Goal: Check status: Check status

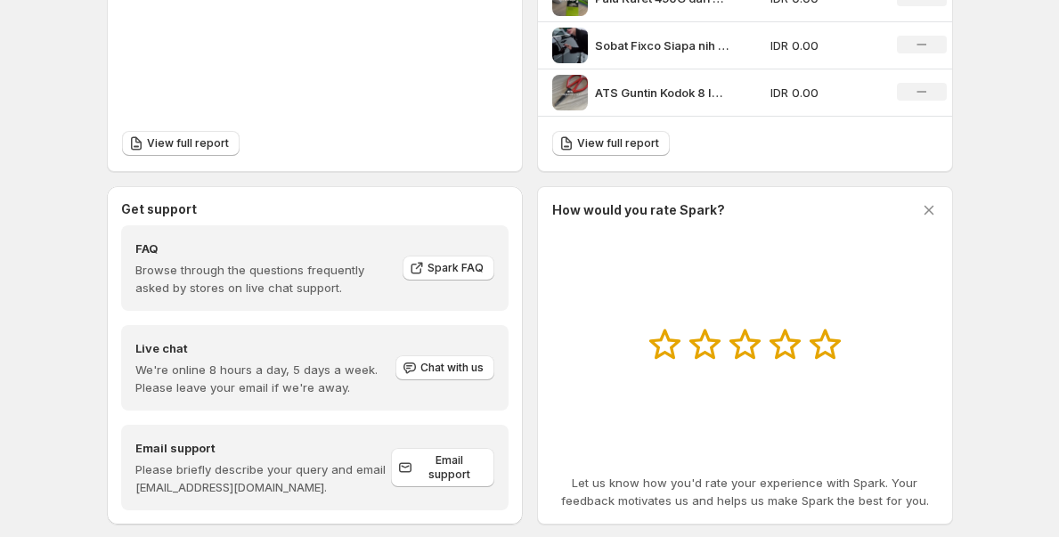
scroll to position [829, 0]
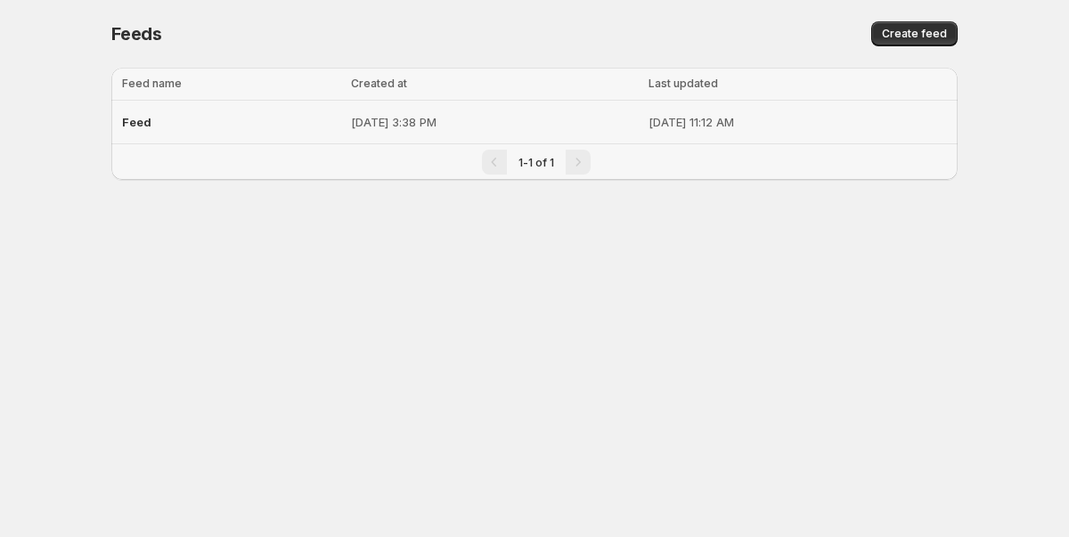
click at [445, 115] on p "[DATE] 3:38 PM" at bounding box center [494, 122] width 287 height 18
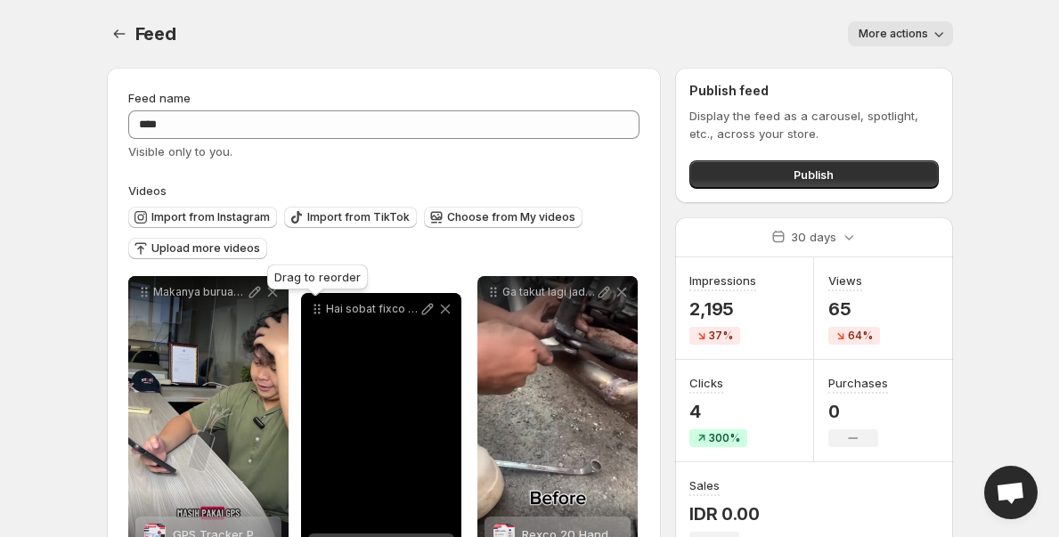
drag, startPoint x: 490, startPoint y: 331, endPoint x: 314, endPoint y: 314, distance: 177.2
click at [314, 314] on icon at bounding box center [315, 313] width 3 height 3
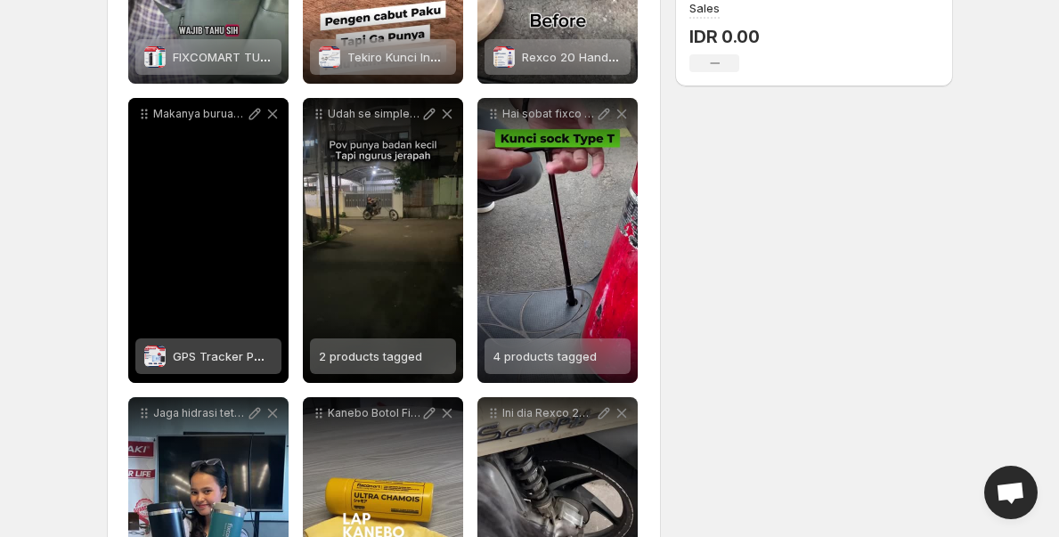
scroll to position [458, 0]
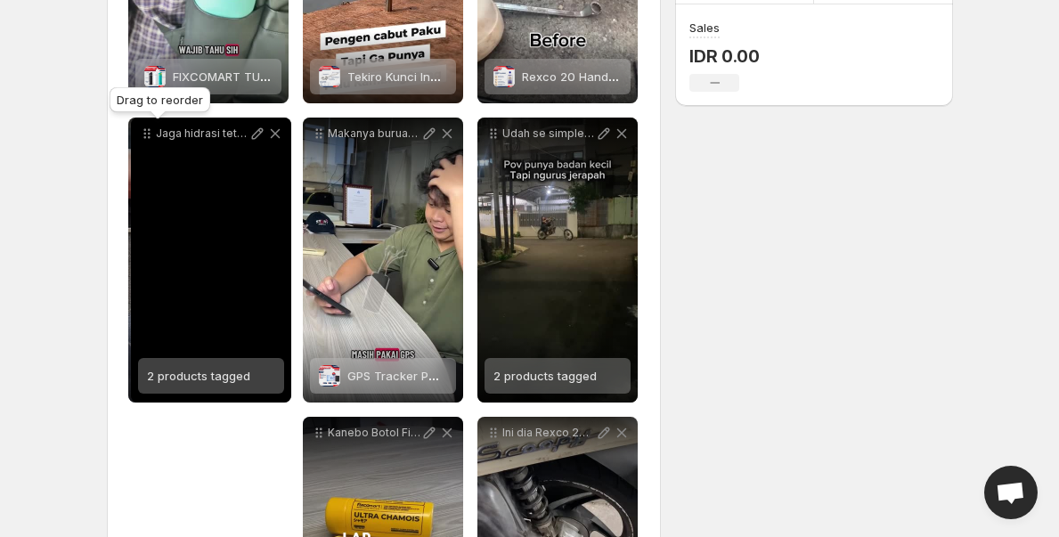
drag, startPoint x: 147, startPoint y: 432, endPoint x: 150, endPoint y: 133, distance: 299.4
click at [150, 133] on icon at bounding box center [147, 134] width 18 height 18
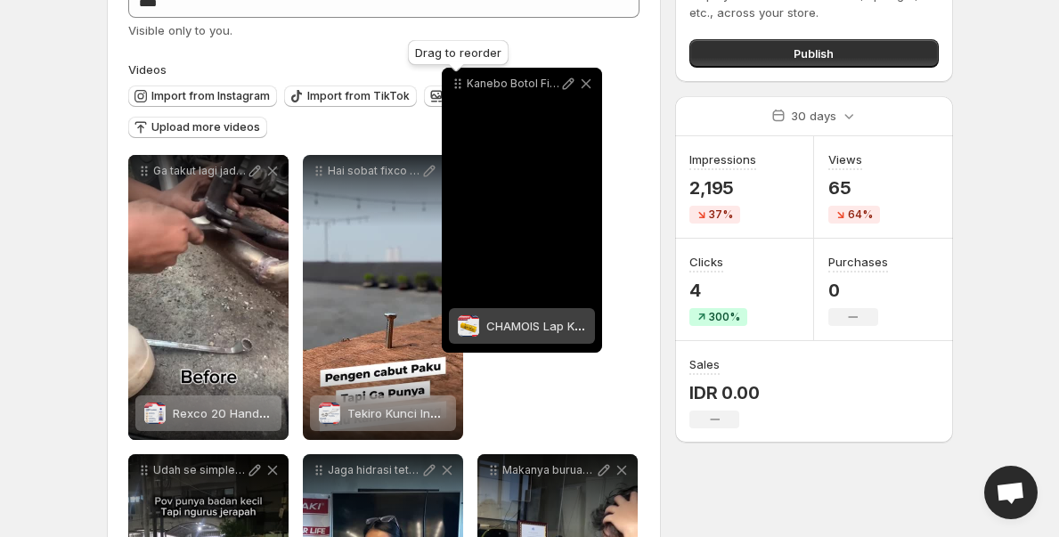
scroll to position [108, 0]
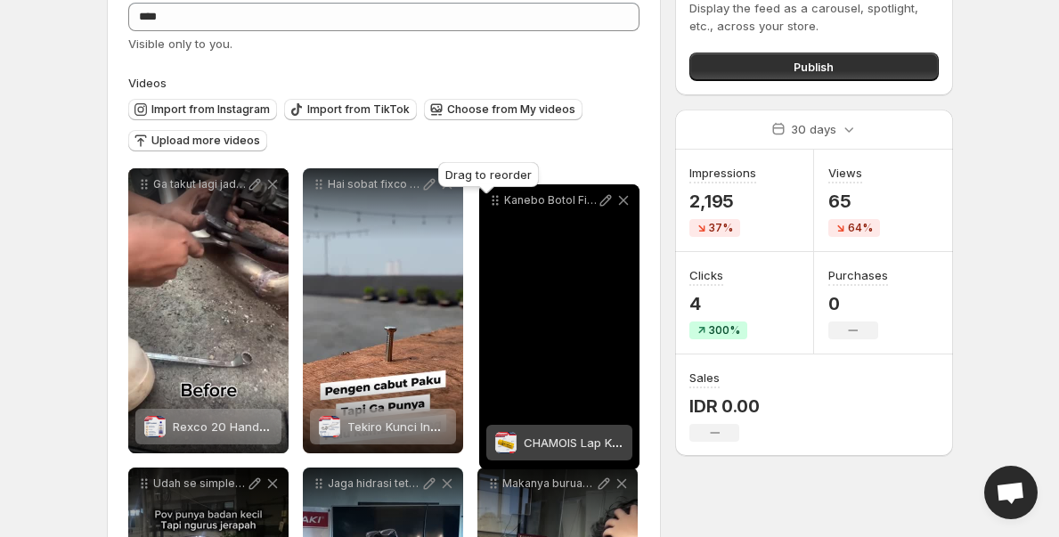
drag, startPoint x: 315, startPoint y: 366, endPoint x: 493, endPoint y: 207, distance: 238.5
click at [493, 207] on icon at bounding box center [495, 201] width 18 height 18
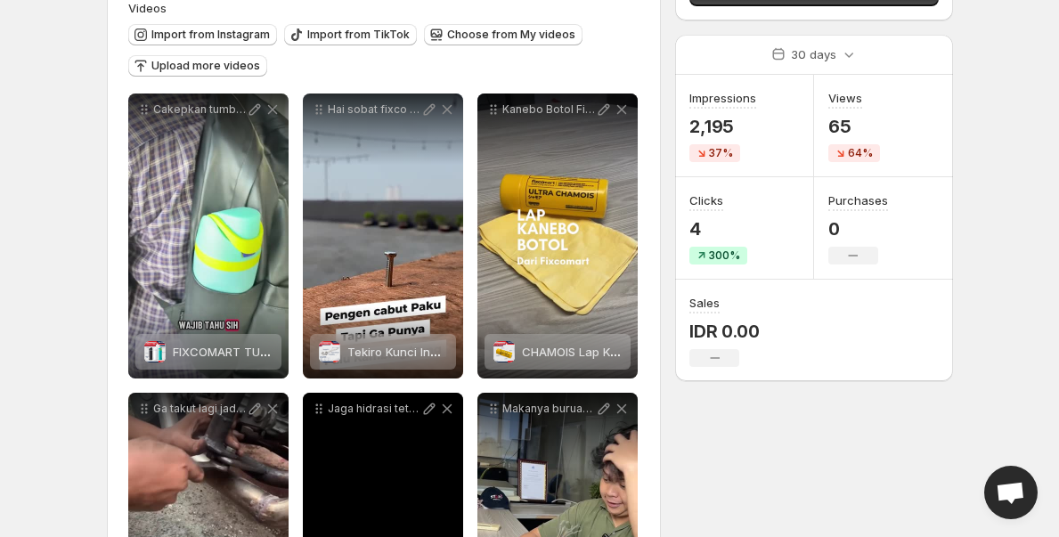
scroll to position [181, 0]
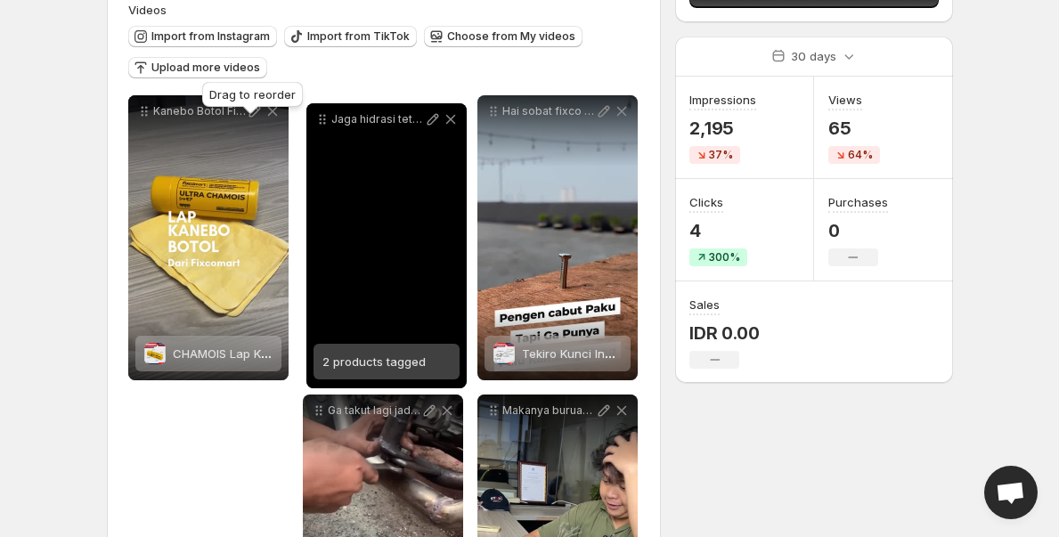
drag, startPoint x: 317, startPoint y: 413, endPoint x: 321, endPoint y: 122, distance: 290.5
click at [321, 122] on icon at bounding box center [323, 119] width 18 height 18
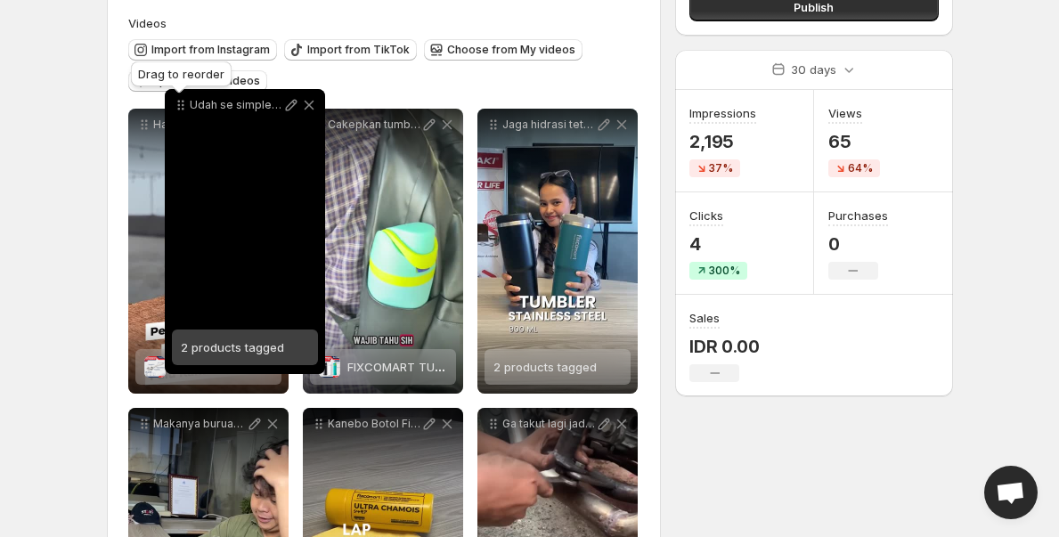
scroll to position [166, 0]
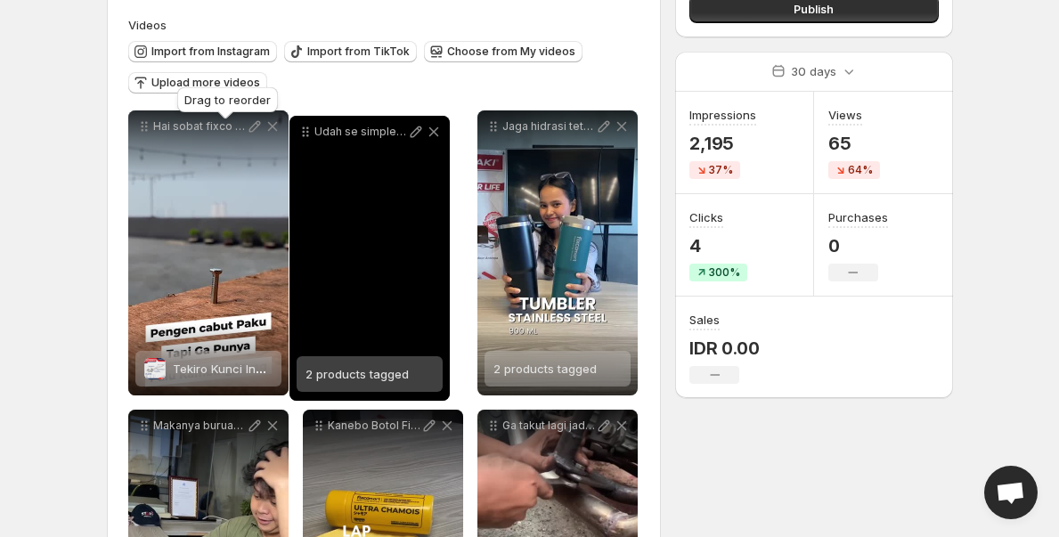
drag, startPoint x: 143, startPoint y: 282, endPoint x: 305, endPoint y: 134, distance: 219.4
click at [305, 134] on icon at bounding box center [306, 132] width 18 height 18
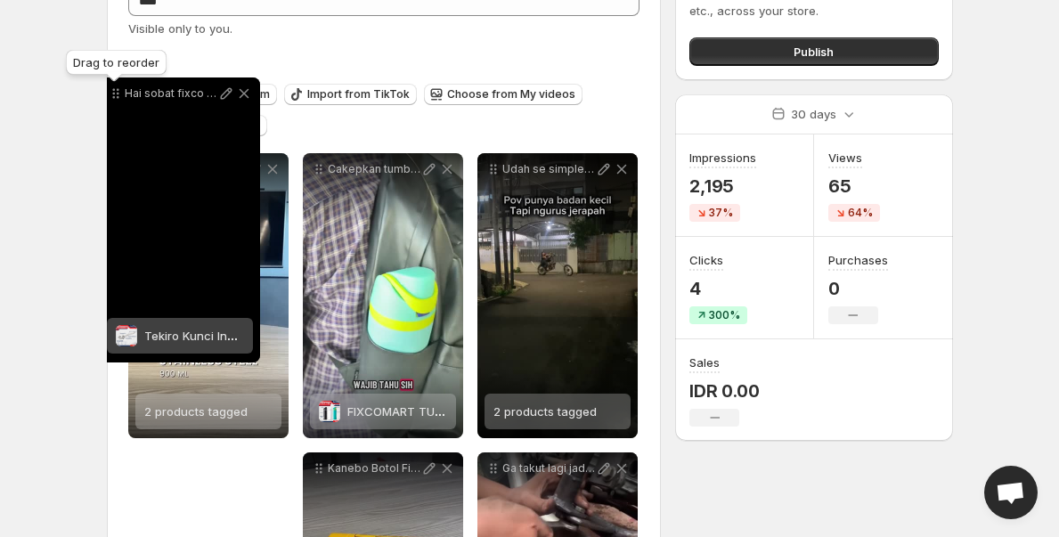
scroll to position [116, 0]
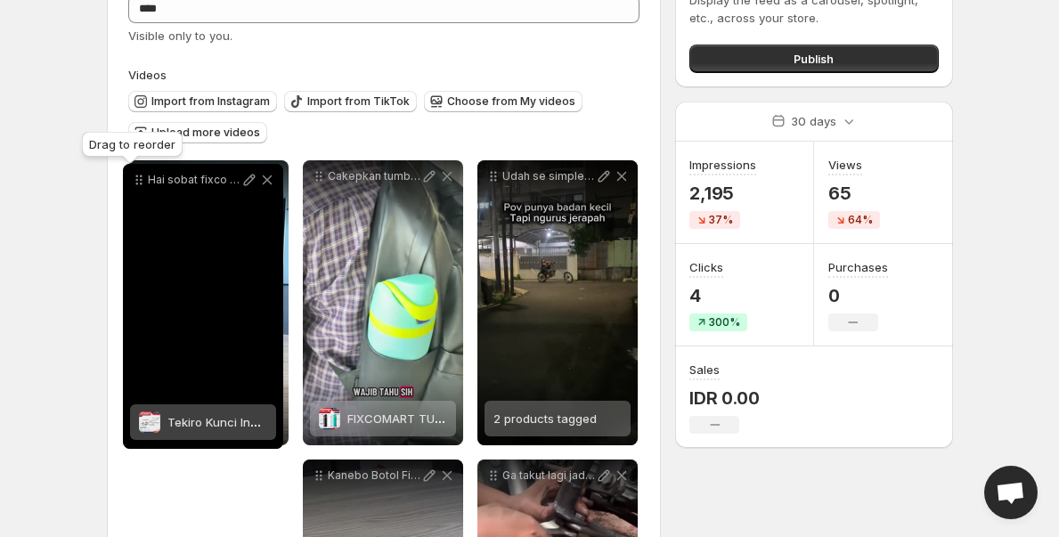
drag, startPoint x: 144, startPoint y: 365, endPoint x: 139, endPoint y: 179, distance: 186.3
click at [139, 179] on icon at bounding box center [139, 180] width 18 height 18
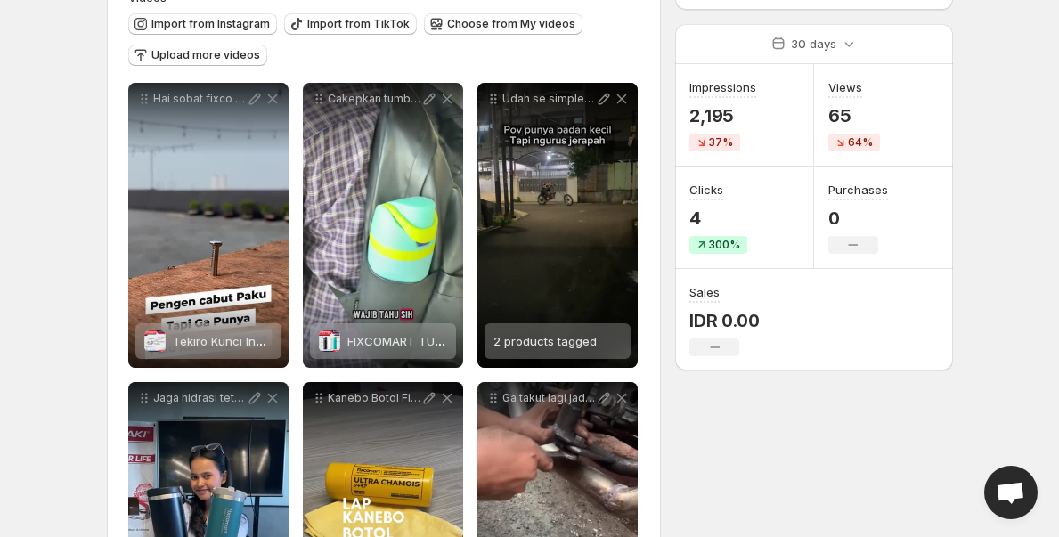
scroll to position [220, 0]
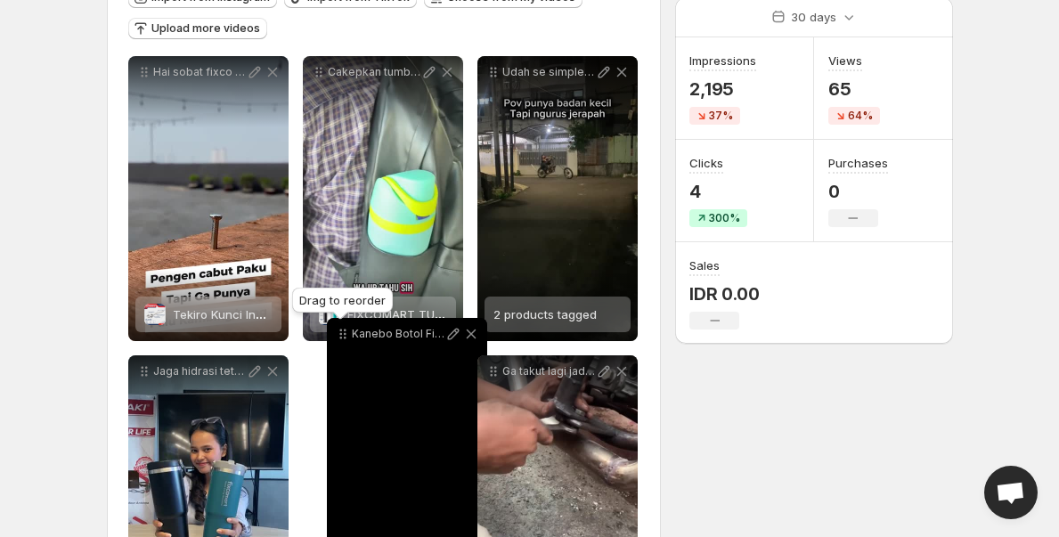
drag, startPoint x: 321, startPoint y: 374, endPoint x: 336, endPoint y: 320, distance: 56.4
click at [339, 337] on icon at bounding box center [343, 334] width 18 height 18
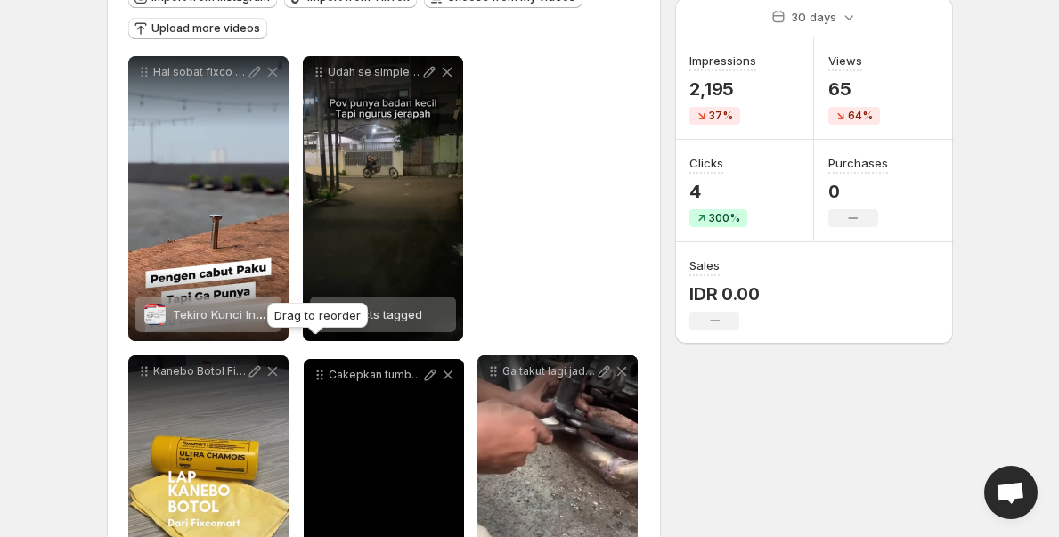
drag, startPoint x: 319, startPoint y: 69, endPoint x: 319, endPoint y: 371, distance: 302.0
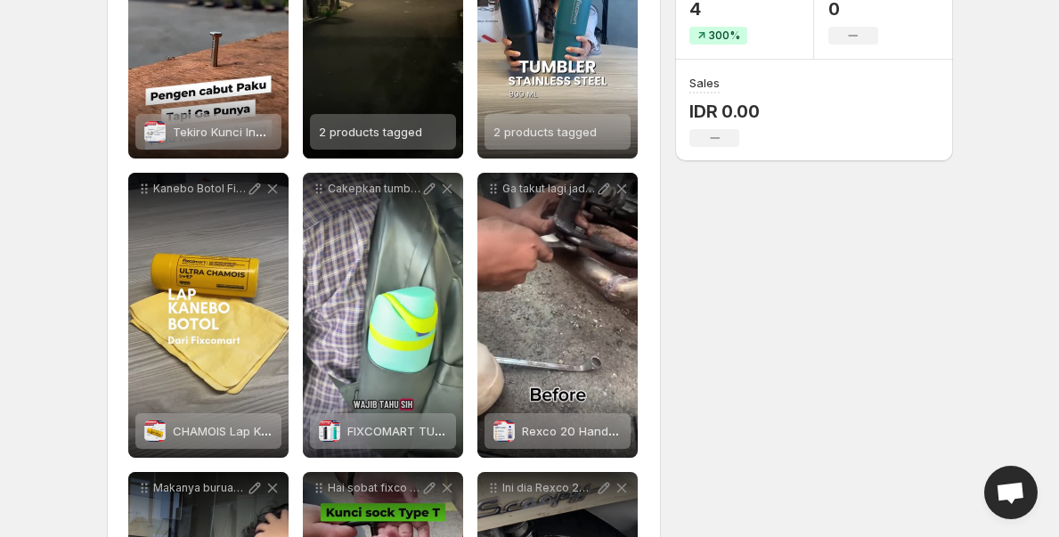
scroll to position [0, 0]
